Goal: Task Accomplishment & Management: Manage account settings

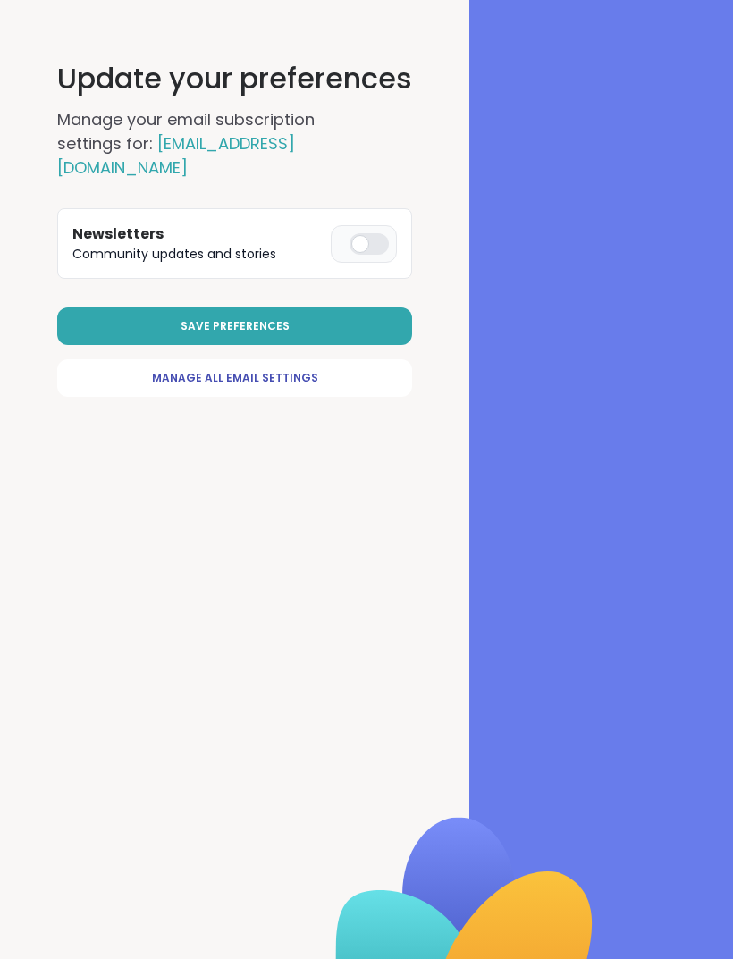
click at [315, 381] on link "Manage All Email Settings" at bounding box center [234, 378] width 355 height 38
click at [386, 253] on div at bounding box center [369, 243] width 39 height 21
